Goal: Navigation & Orientation: Find specific page/section

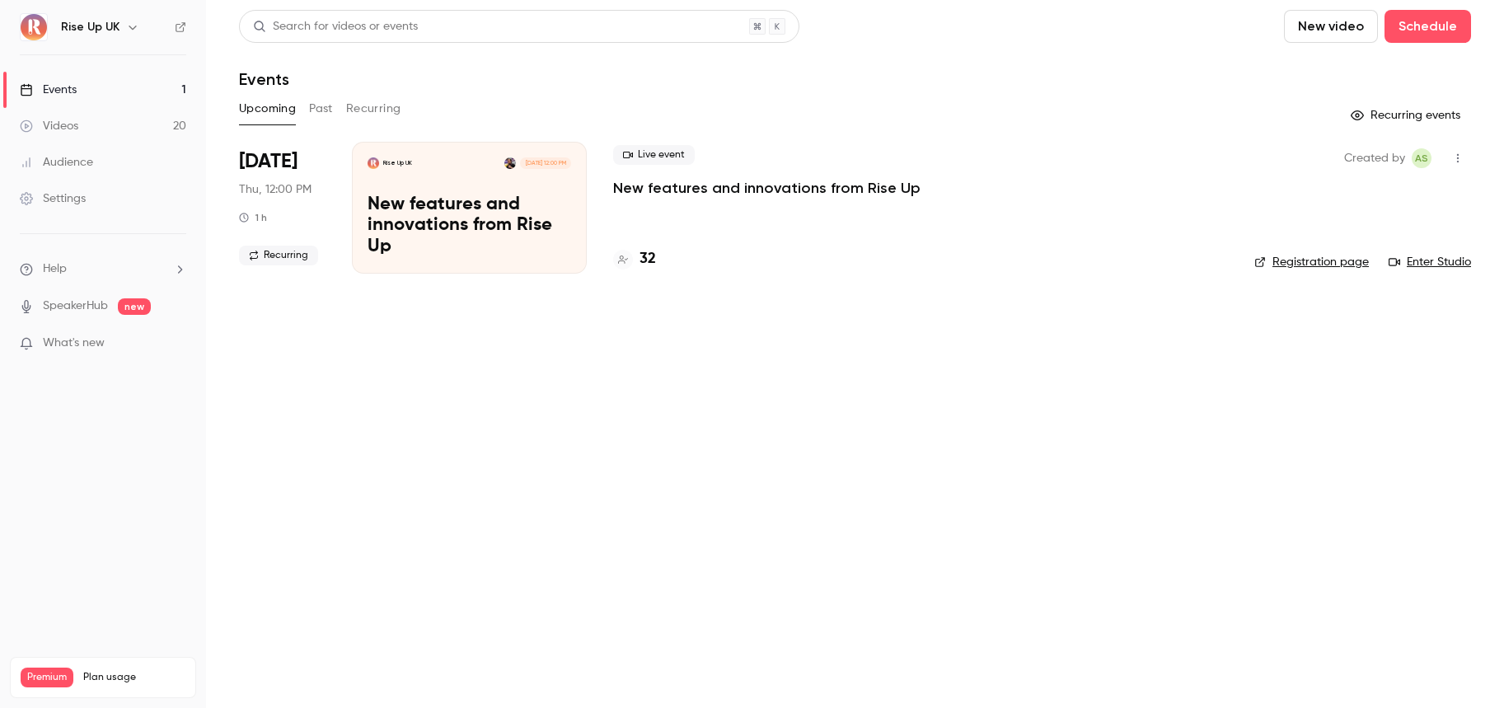
click at [119, 20] on div "Rise Up UK" at bounding box center [111, 27] width 101 height 20
click at [129, 30] on icon "button" at bounding box center [132, 27] width 13 height 13
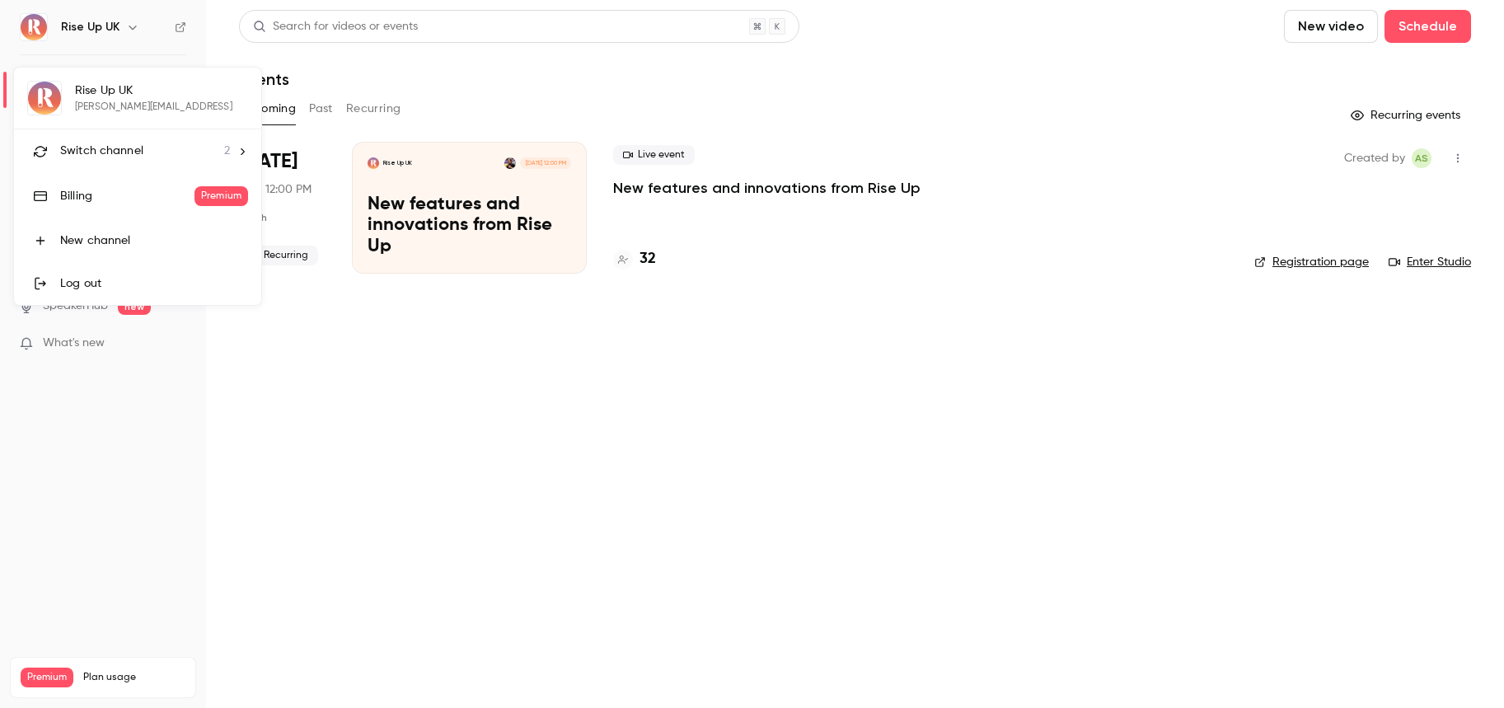
click at [114, 157] on span "Switch channel" at bounding box center [101, 151] width 83 height 17
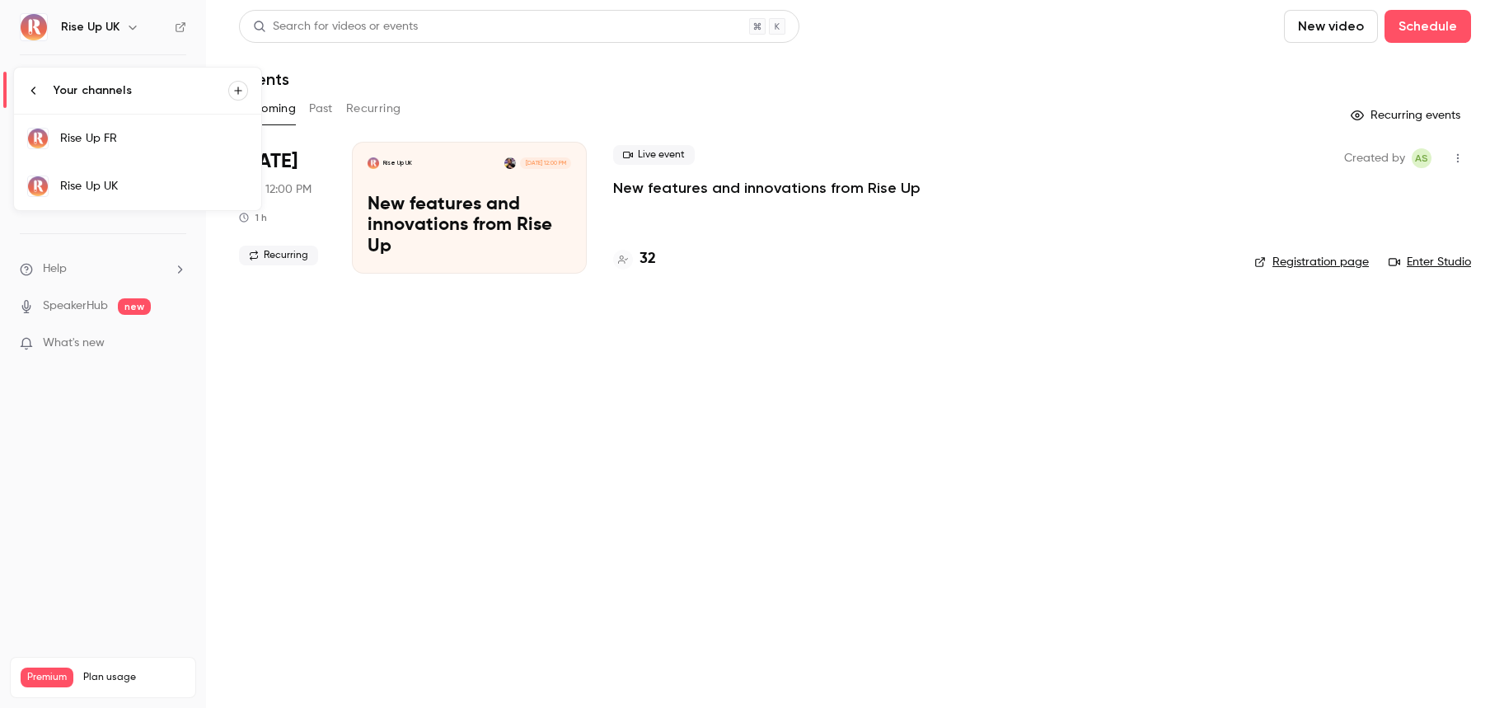
click at [113, 144] on div "Rise Up FR" at bounding box center [154, 138] width 188 height 16
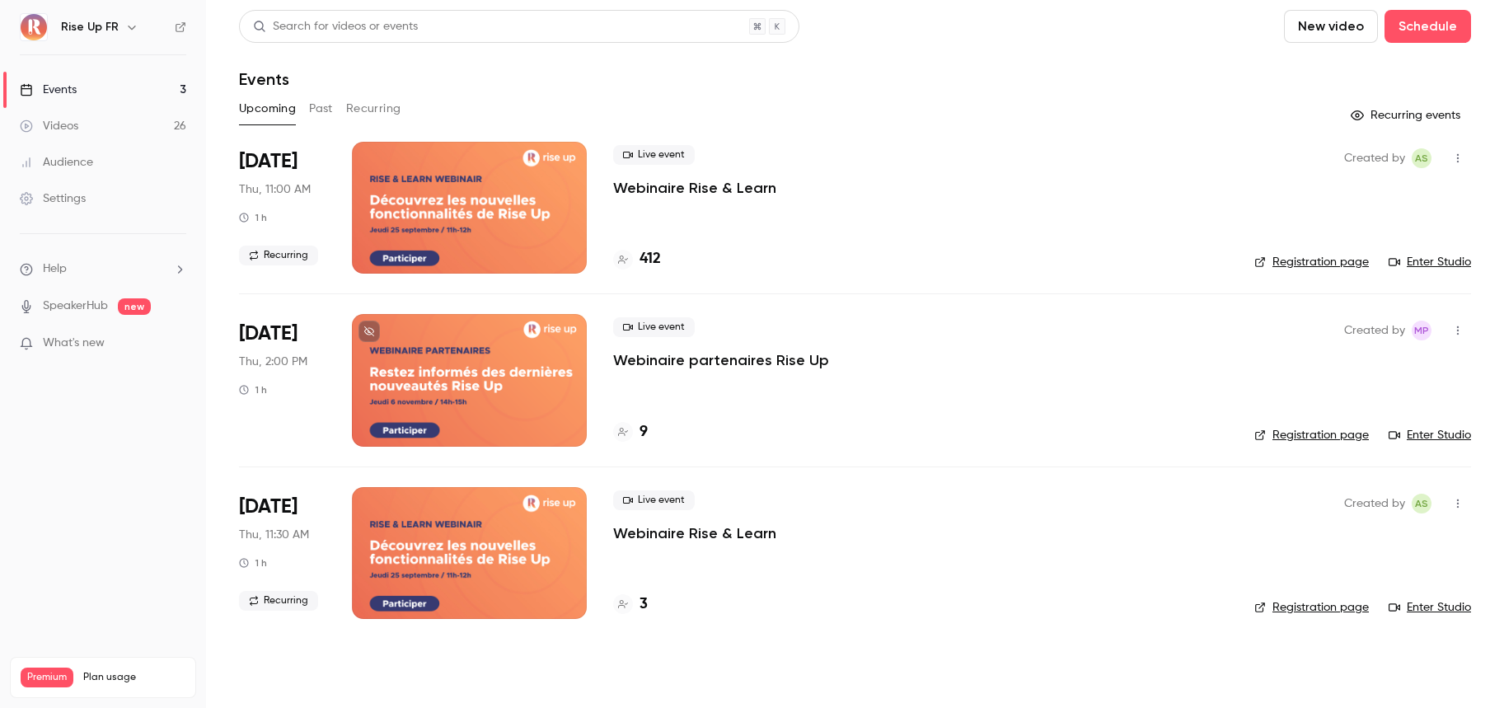
click at [1314, 262] on link "Registration page" at bounding box center [1311, 262] width 115 height 16
click at [125, 29] on icon "button" at bounding box center [131, 27] width 13 height 13
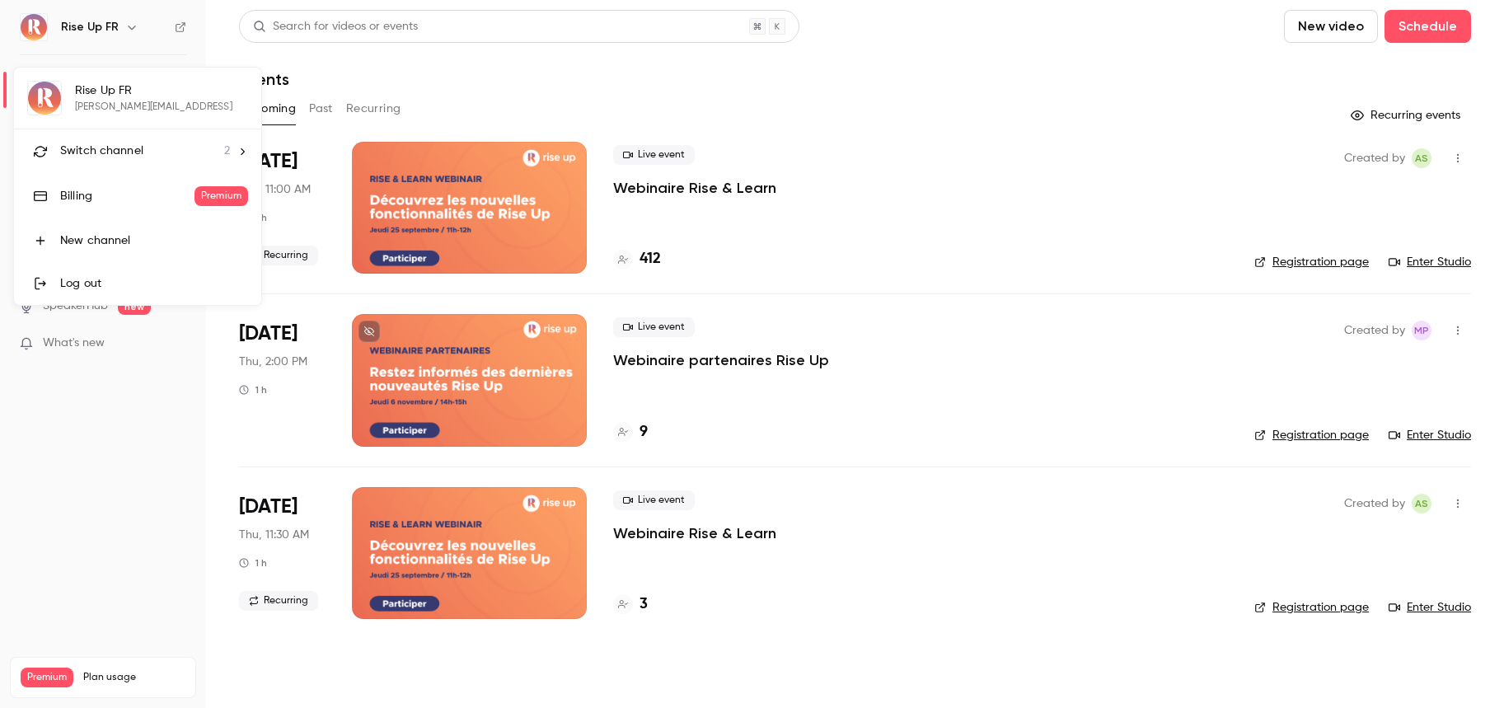
click at [110, 160] on li "Switch channel 2" at bounding box center [137, 151] width 247 height 44
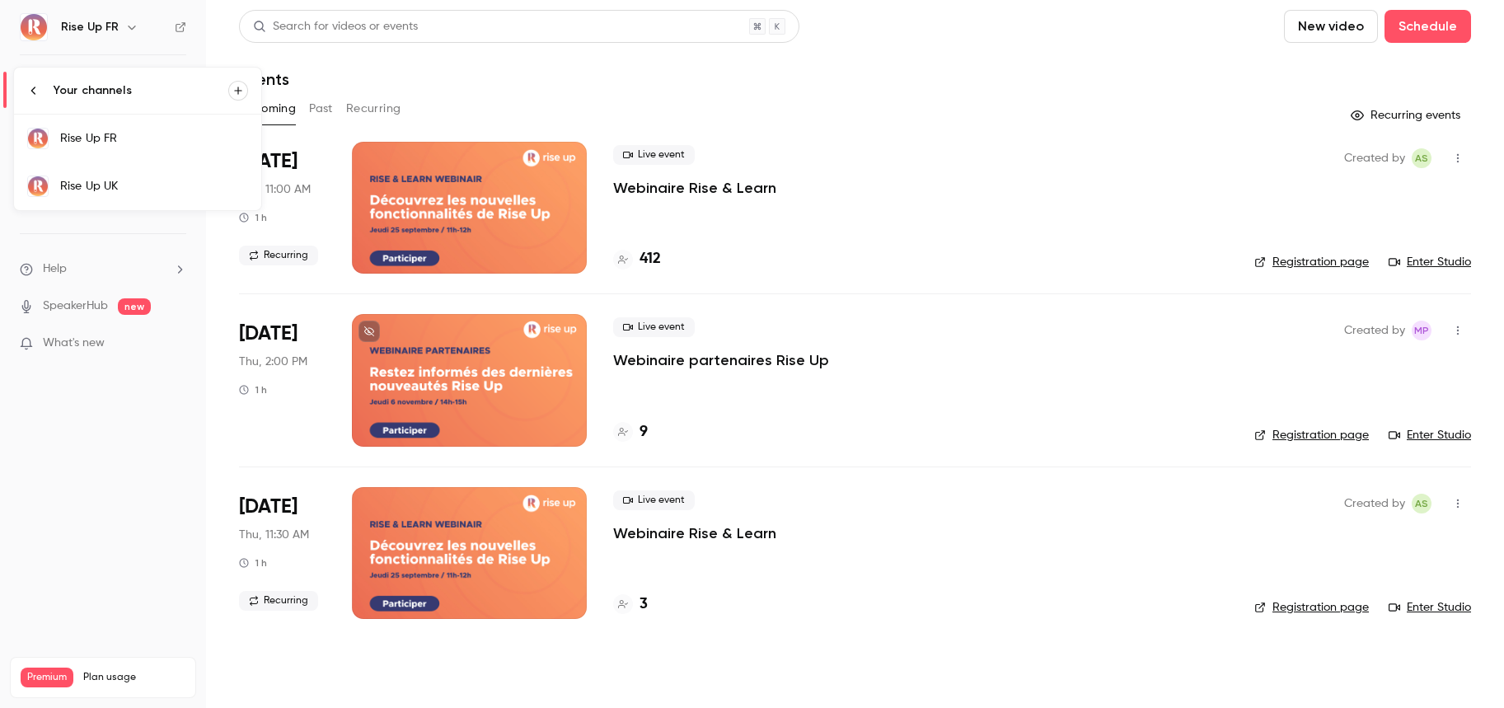
click at [130, 188] on div "Rise Up UK" at bounding box center [154, 186] width 188 height 16
